Goal: Transaction & Acquisition: Book appointment/travel/reservation

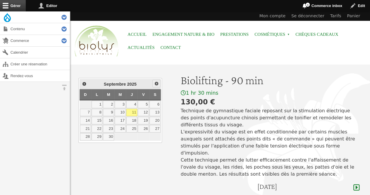
click at [155, 82] on span "Suivant" at bounding box center [156, 83] width 5 height 5
click at [133, 103] on link "2" at bounding box center [132, 104] width 11 height 8
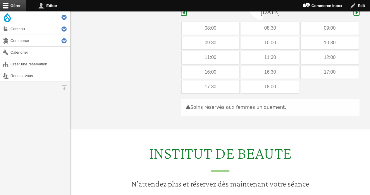
scroll to position [175, 0]
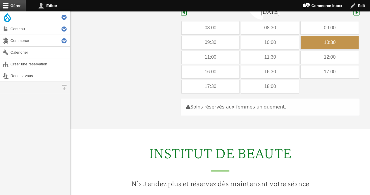
click at [305, 36] on div "10:30" at bounding box center [330, 42] width 58 height 13
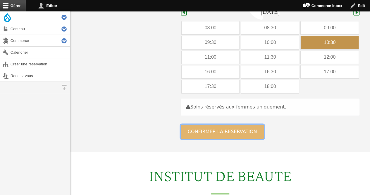
click at [248, 124] on button "Confirmer la réservation" at bounding box center [222, 131] width 83 height 14
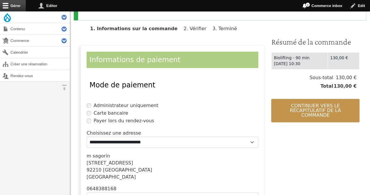
scroll to position [134, 0]
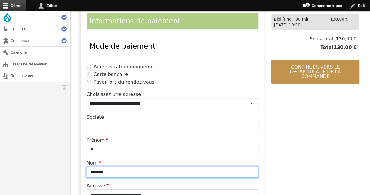
click at [132, 171] on input "*******" at bounding box center [173, 171] width 172 height 11
type input "*"
type input "*********"
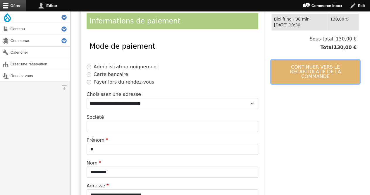
click at [293, 70] on button "Continuer vers le récapitulatif de la commande" at bounding box center [315, 71] width 88 height 23
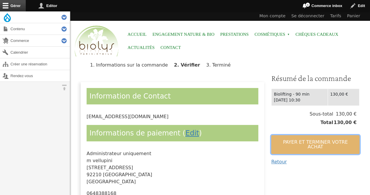
click at [277, 141] on button "Payer et terminer votre achat" at bounding box center [315, 144] width 88 height 19
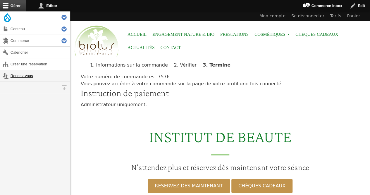
click at [19, 78] on link "Rendez-vous" at bounding box center [35, 75] width 70 height 11
